Goal: Navigation & Orientation: Find specific page/section

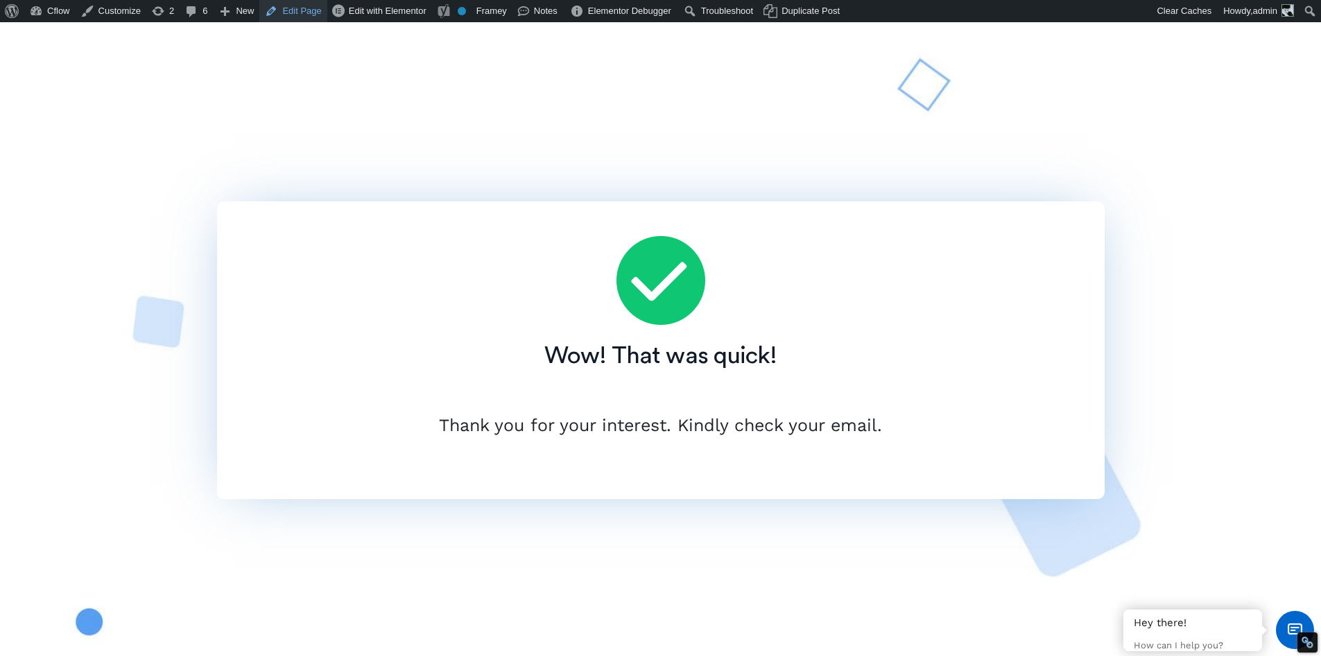
scroll to position [22, 0]
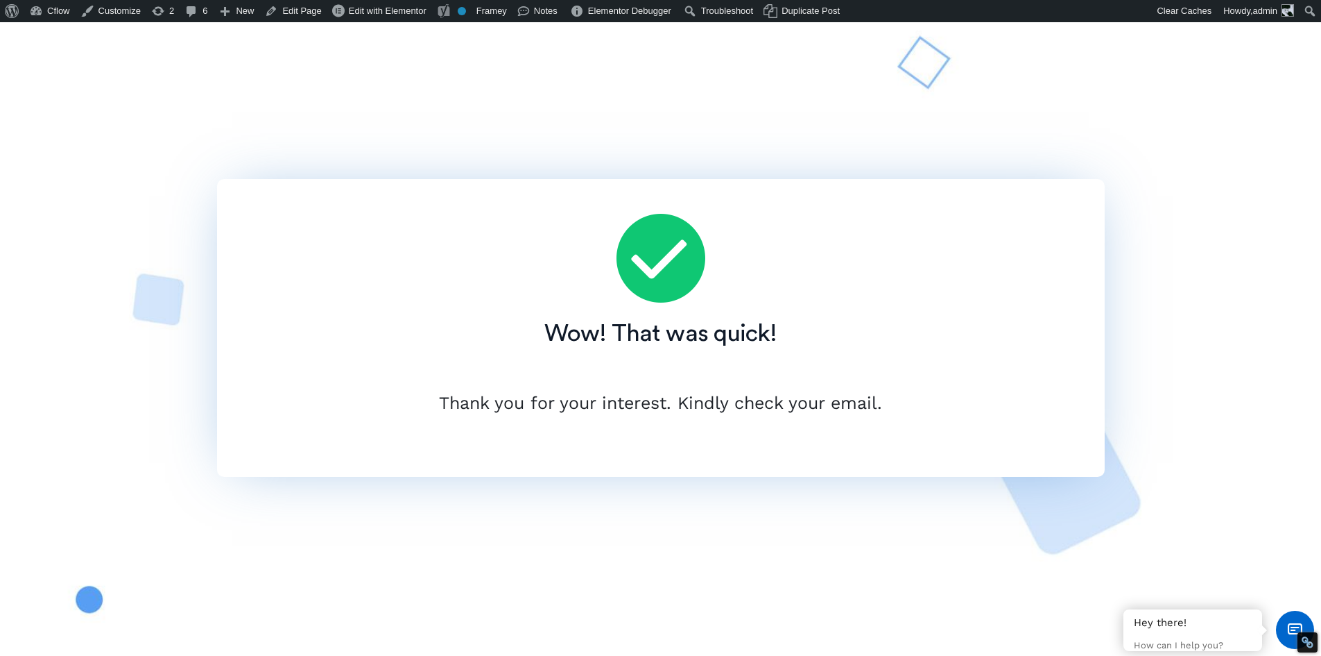
click at [944, 77] on div "Wow! That was quick! Thank you for your interest. Kindly check your email." at bounding box center [661, 328] width 888 height 586
click at [640, 337] on h2 "Wow! That was quick!" at bounding box center [661, 333] width 874 height 34
